Goal: Navigation & Orientation: Find specific page/section

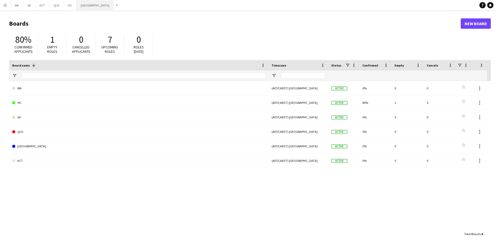
click at [79, 3] on button "NSW Close" at bounding box center [94, 5] width 37 height 10
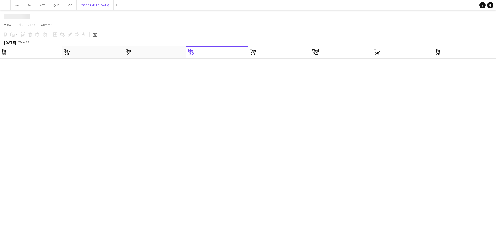
scroll to position [0, 124]
